Goal: Navigation & Orientation: Find specific page/section

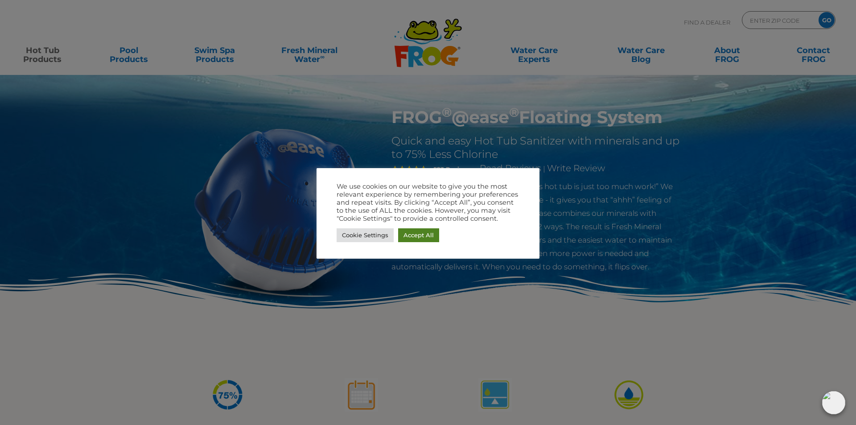
click at [418, 236] on link "Accept All" at bounding box center [418, 235] width 41 height 14
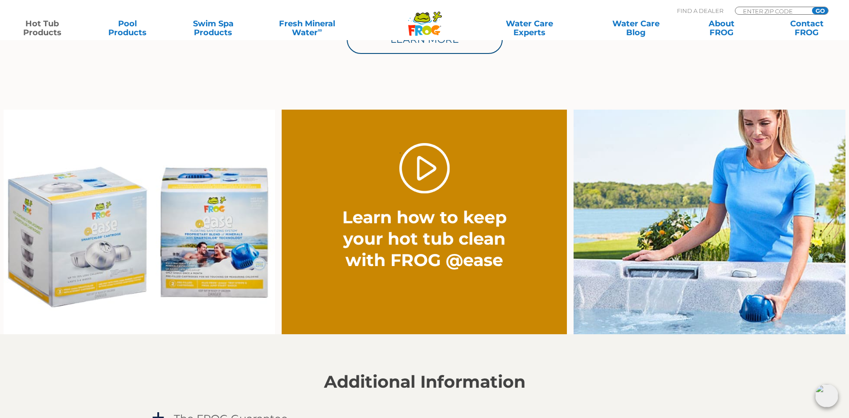
scroll to position [401, 0]
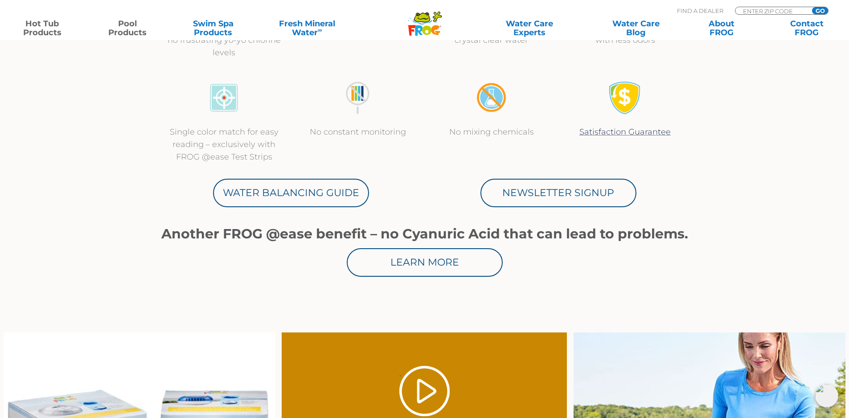
click at [120, 30] on link "Pool Products" at bounding box center [127, 28] width 66 height 18
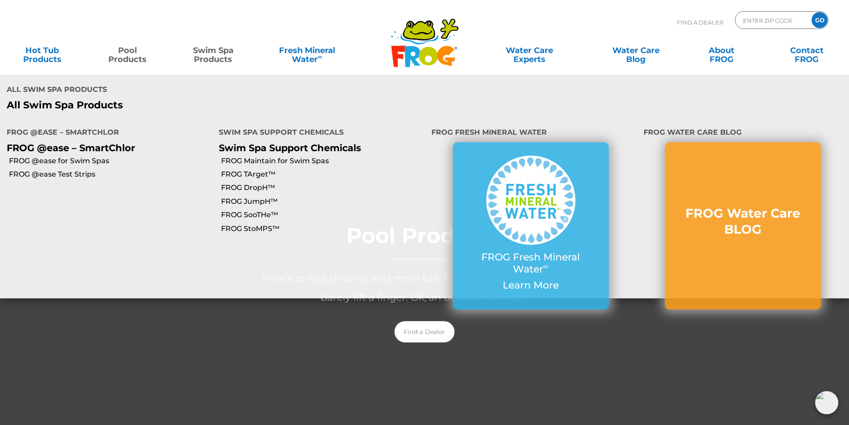
click at [214, 56] on link "Swim Spa Products" at bounding box center [213, 50] width 66 height 18
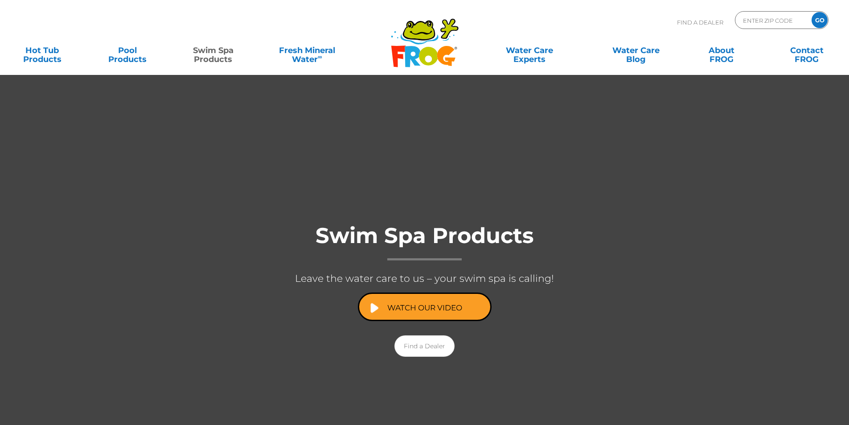
click at [90, 123] on div at bounding box center [424, 298] width 849 height 448
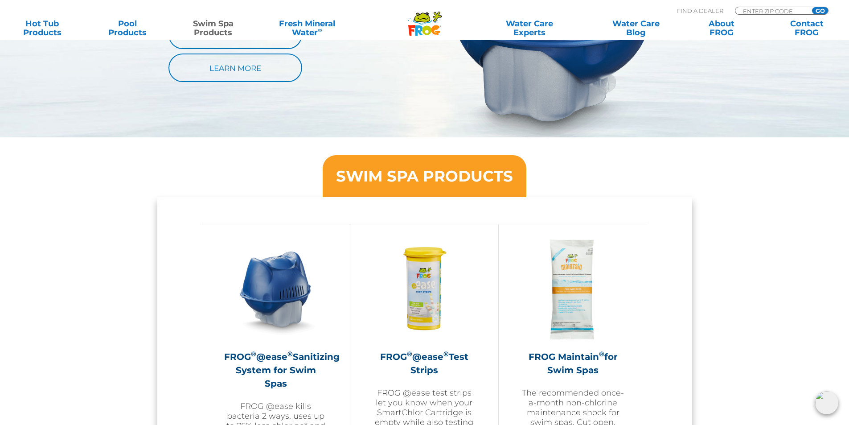
scroll to position [802, 0]
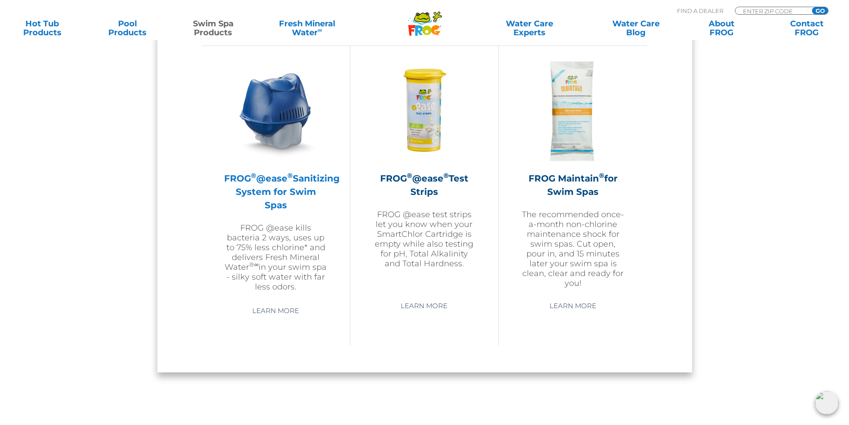
click at [270, 190] on h2 "FROG ® @ease ® Sanitizing System for Swim Spas" at bounding box center [275, 192] width 103 height 40
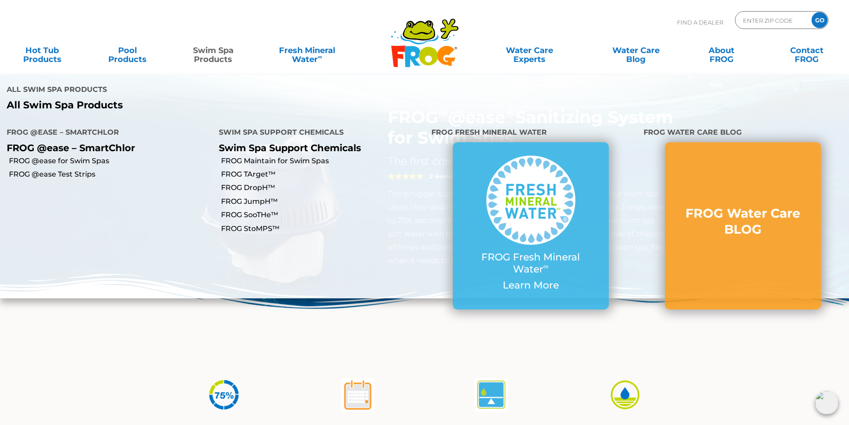
scroll to position [134, 0]
